Goal: Task Accomplishment & Management: Manage account settings

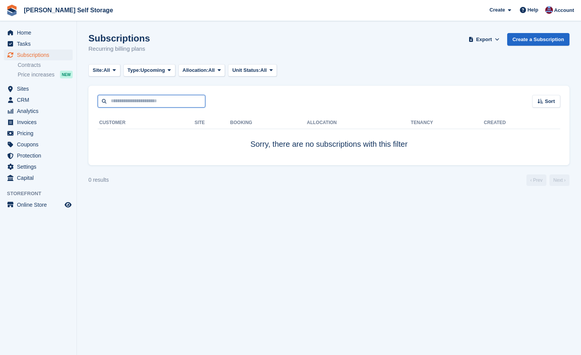
click at [119, 105] on input "text" at bounding box center [152, 101] width 108 height 13
type input "**********"
click at [25, 54] on span "Subscriptions" at bounding box center [40, 55] width 46 height 11
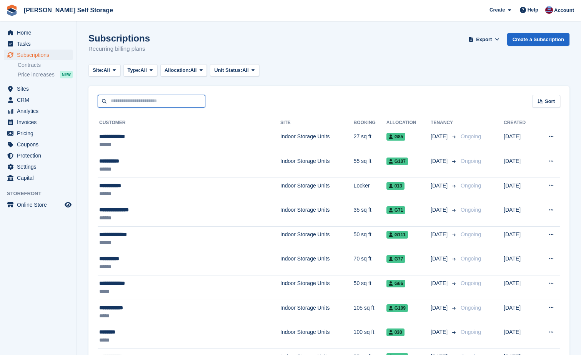
click at [110, 104] on input "text" at bounding box center [152, 101] width 108 height 13
type input "**********"
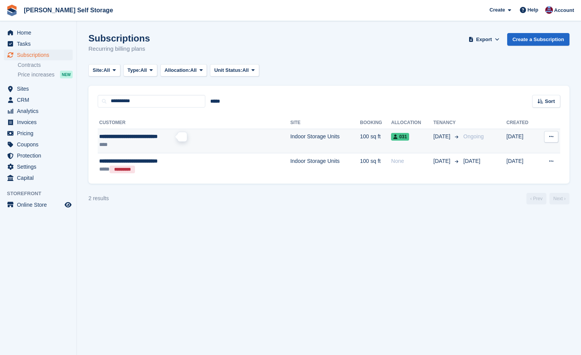
click at [118, 135] on span "**********" at bounding box center [128, 136] width 58 height 5
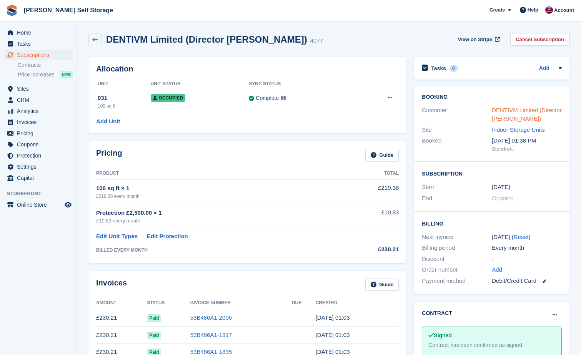
click at [518, 110] on link "DENTIVM Limited (Director [PERSON_NAME])" at bounding box center [527, 114] width 70 height 15
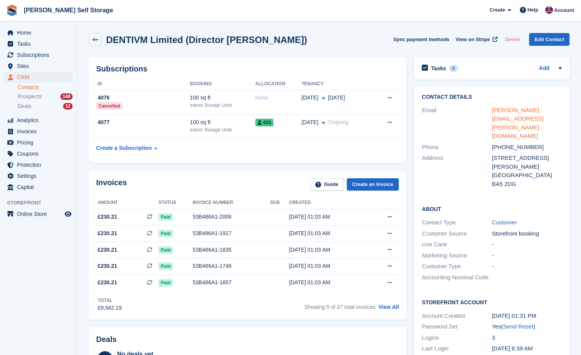
click at [506, 110] on link "thomas.g.dey@gmail.com" at bounding box center [518, 123] width 52 height 33
click at [532, 11] on span "Help" at bounding box center [532, 10] width 11 height 8
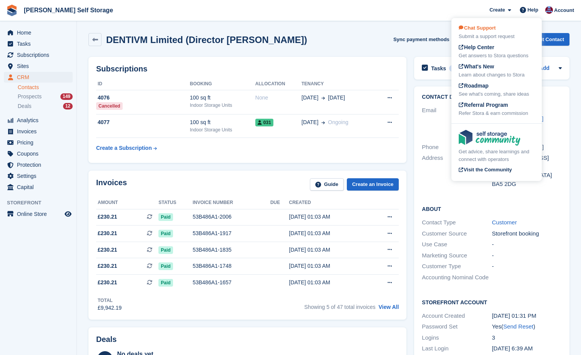
click at [480, 29] on span "Chat Support" at bounding box center [477, 28] width 37 height 6
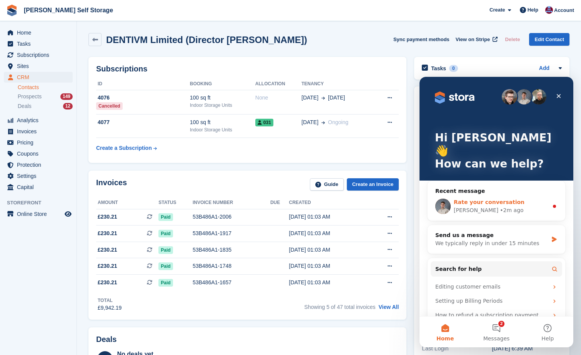
click at [468, 206] on div "Bradley" at bounding box center [476, 210] width 45 height 8
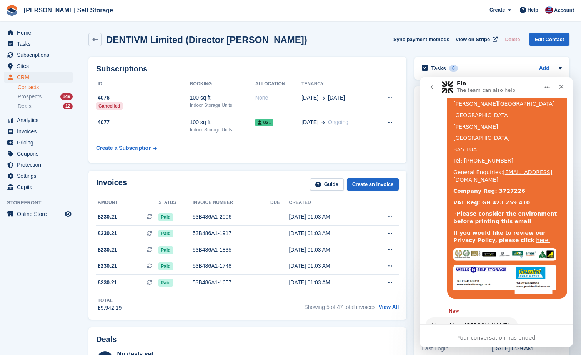
scroll to position [1414, 0]
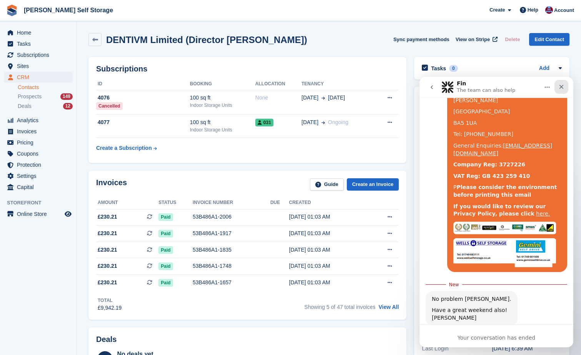
click at [559, 86] on icon "Close" at bounding box center [561, 87] width 6 height 6
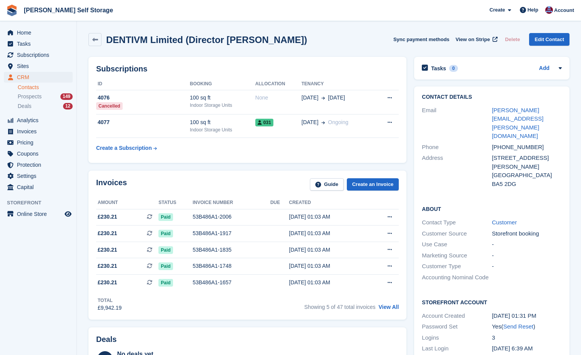
scroll to position [1392, 0]
click at [24, 31] on span "Home" at bounding box center [40, 32] width 46 height 11
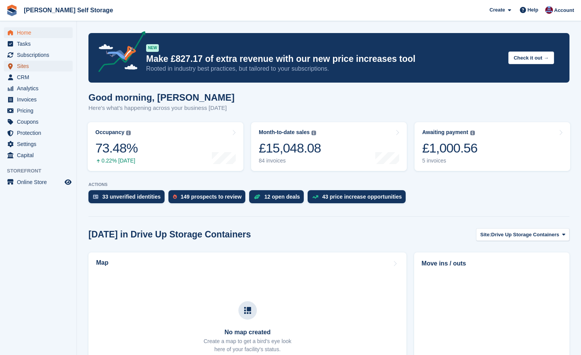
click at [23, 67] on span "Sites" at bounding box center [40, 66] width 46 height 11
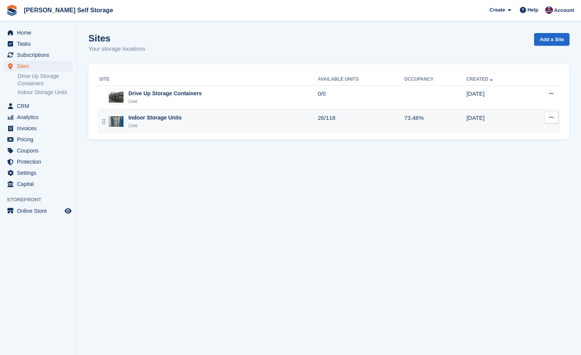
click at [149, 117] on div "Indoor Storage Units" at bounding box center [154, 118] width 53 height 8
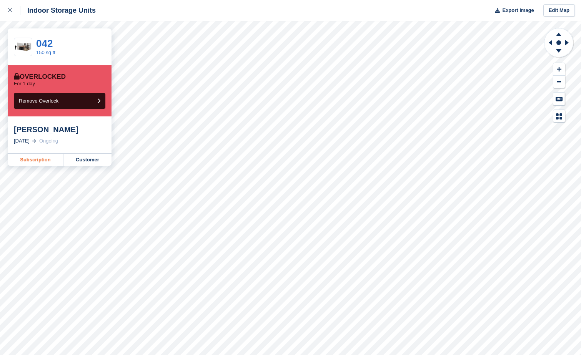
click at [36, 163] on link "Subscription" at bounding box center [36, 160] width 56 height 12
click at [37, 100] on span "Remove Overlock" at bounding box center [39, 101] width 40 height 6
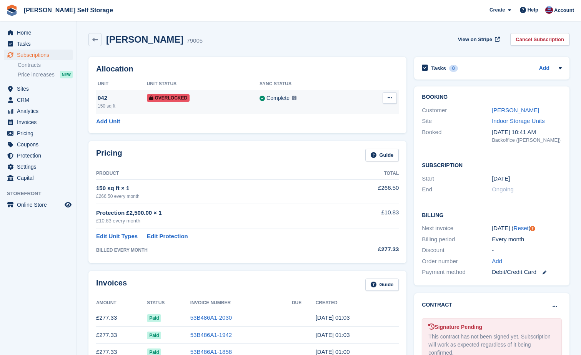
click at [391, 100] on icon at bounding box center [390, 97] width 4 height 5
click at [339, 114] on p "Remove Overlock" at bounding box center [359, 113] width 67 height 10
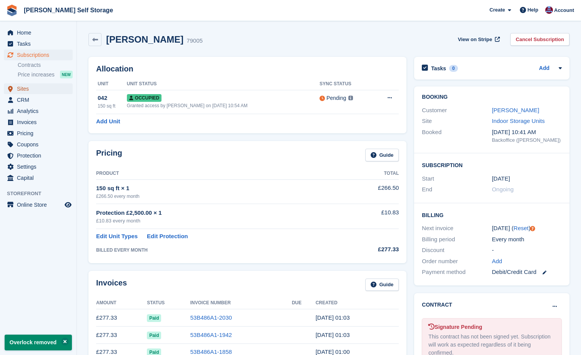
click at [21, 88] on span "Sites" at bounding box center [40, 88] width 46 height 11
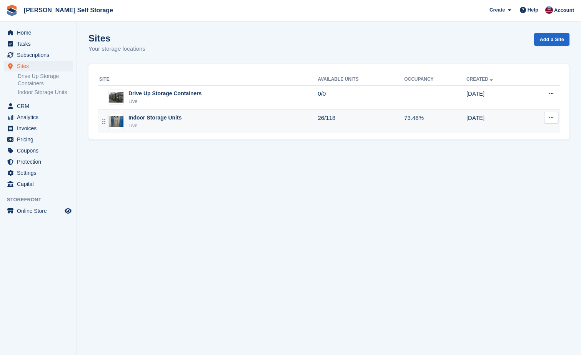
click at [140, 118] on div "Indoor Storage Units" at bounding box center [154, 118] width 53 height 8
